Goal: Ask a question

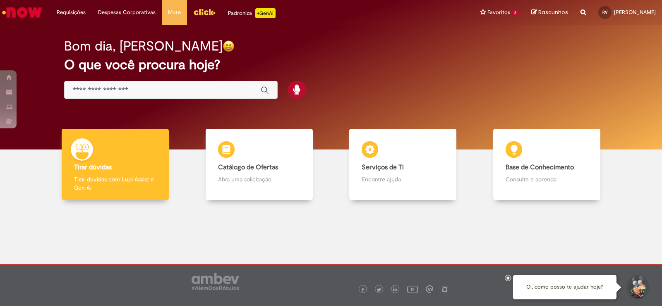
click at [99, 86] on input "Basta digitar aqui" at bounding box center [163, 91] width 180 height 10
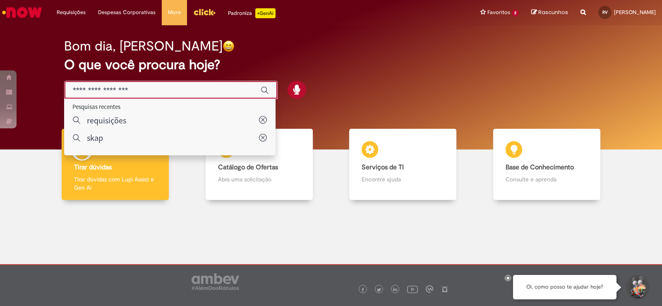
click at [100, 88] on input "Basta digitar aqui" at bounding box center [163, 91] width 180 height 10
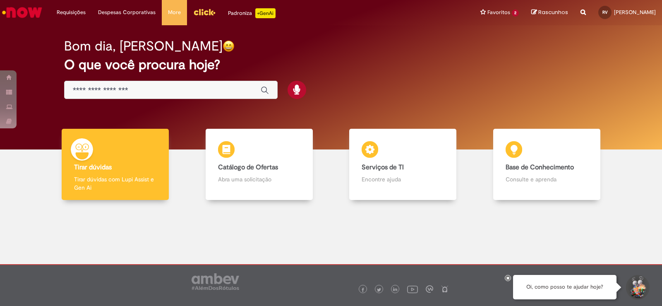
click at [413, 40] on div "Bom dia, Rodrigo O que você procura hoje?" at bounding box center [331, 69] width 563 height 70
click at [73, 10] on li "Requisições Exibir Todas as Solicitações" at bounding box center [70, 12] width 41 height 25
click at [75, 9] on li "Requisições Exibir Todas as Solicitações" at bounding box center [70, 12] width 41 height 25
click at [78, 13] on li "Requisições Exibir Todas as Solicitações" at bounding box center [70, 12] width 41 height 25
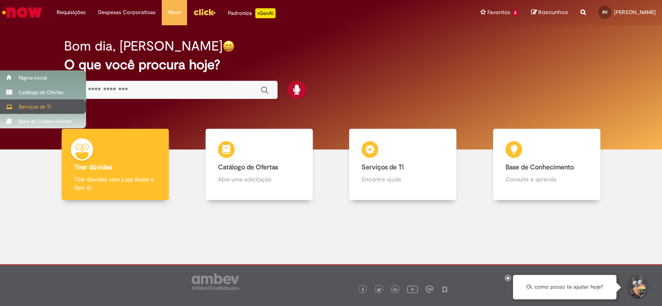
click at [14, 106] on div "Serviços de TI" at bounding box center [43, 106] width 86 height 14
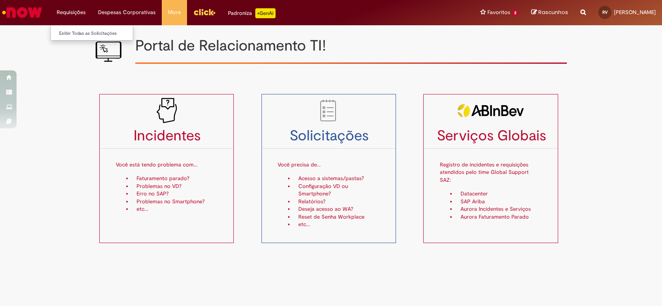
click at [66, 12] on li "Requisições Exibir Todas as Solicitações" at bounding box center [70, 12] width 41 height 25
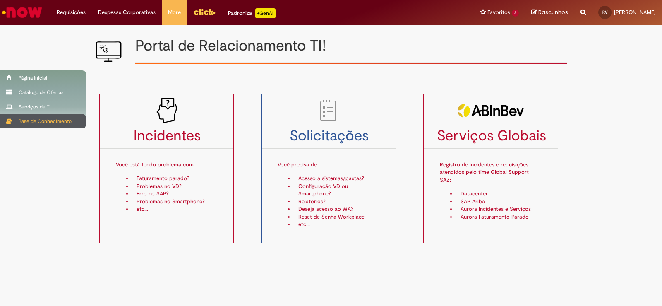
click at [13, 122] on div "Base de Conhecimento" at bounding box center [43, 121] width 86 height 14
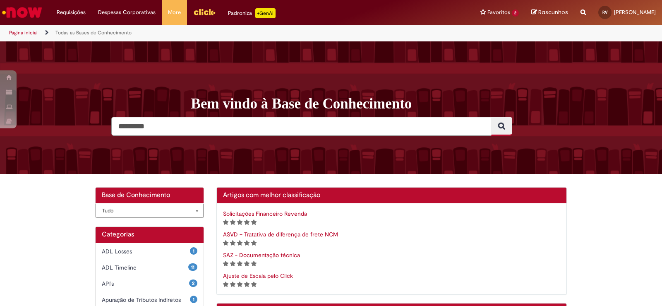
click at [20, 12] on img "Ir para a Homepage" at bounding box center [22, 12] width 43 height 17
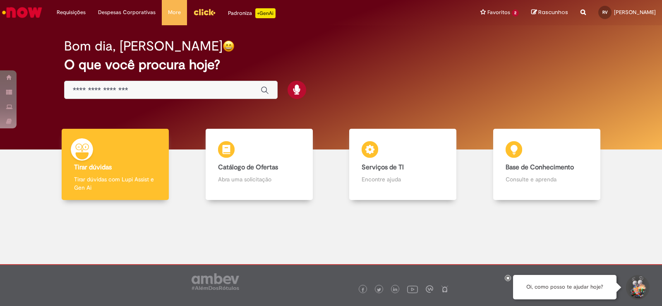
click at [77, 89] on input "Basta digitar aqui" at bounding box center [163, 91] width 180 height 10
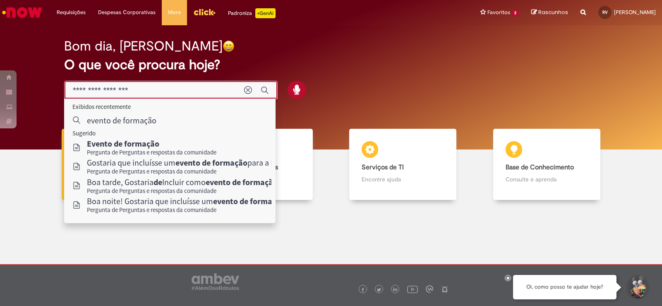
type input "**********"
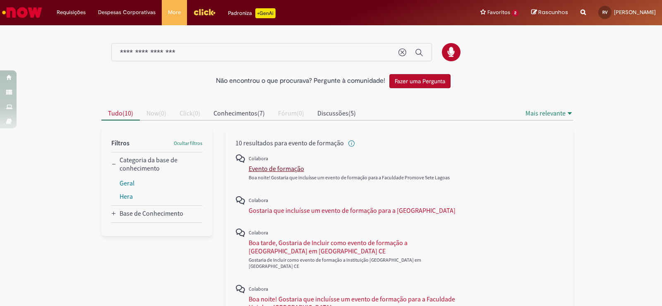
click at [285, 170] on div "Evento de formação" at bounding box center [276, 168] width 55 height 8
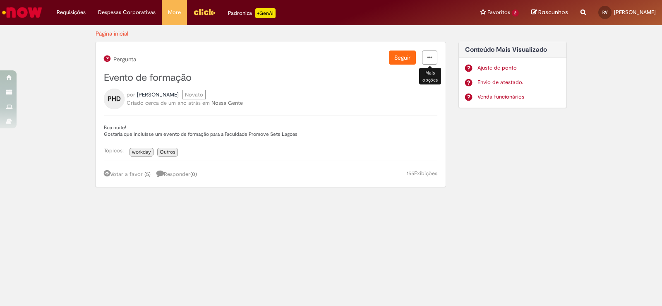
click at [429, 56] on icon "menu Ações" at bounding box center [429, 58] width 5 height 6
click at [285, 118] on div "Boa noite! Gostaria que incluísse um evento de formação para a Faculdade Promov…" at bounding box center [270, 135] width 333 height 41
click at [179, 95] on span "[PERSON_NAME]" at bounding box center [158, 94] width 42 height 7
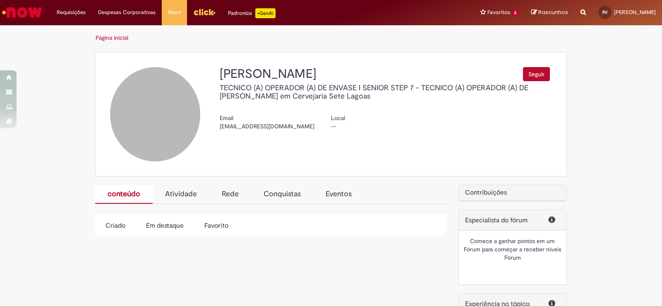
select select "**********"
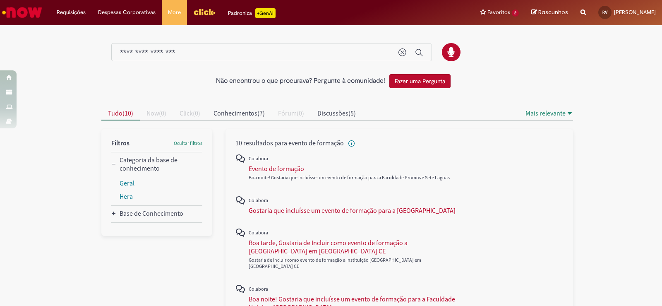
click at [415, 84] on button "Fazer uma Pergunta" at bounding box center [419, 81] width 61 height 14
